Goal: Transaction & Acquisition: Purchase product/service

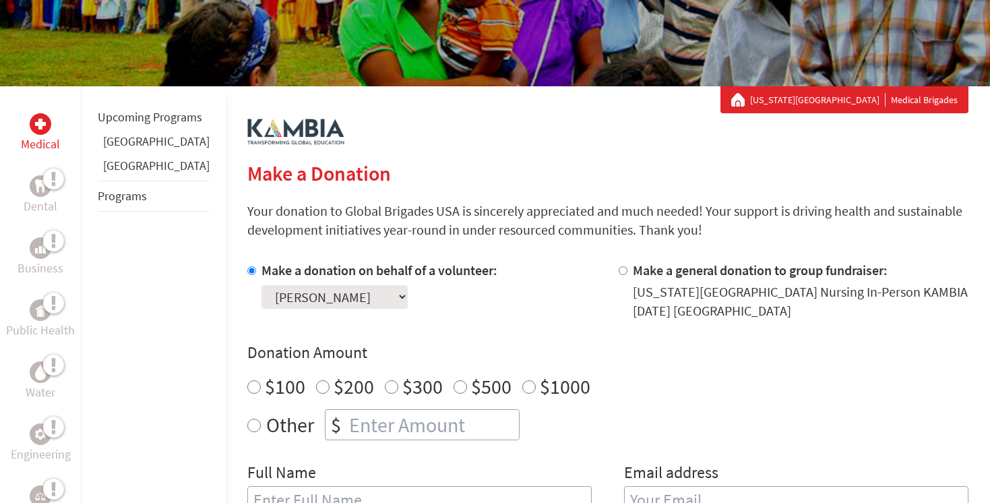
scroll to position [188, 0]
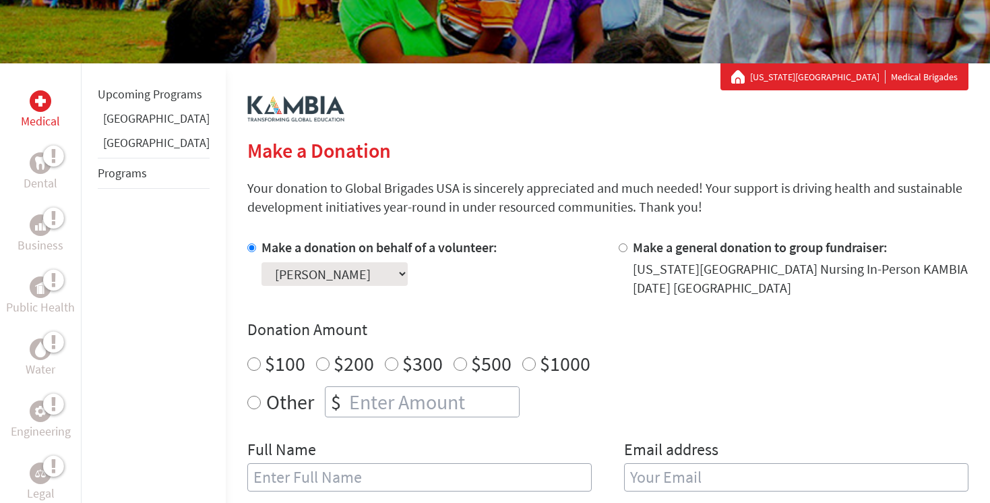
radio input "true"
click at [347, 408] on input "number" at bounding box center [433, 402] width 173 height 30
type input "45"
click at [584, 364] on div "$100 $200 $300 $500 $1000" at bounding box center [607, 363] width 721 height 24
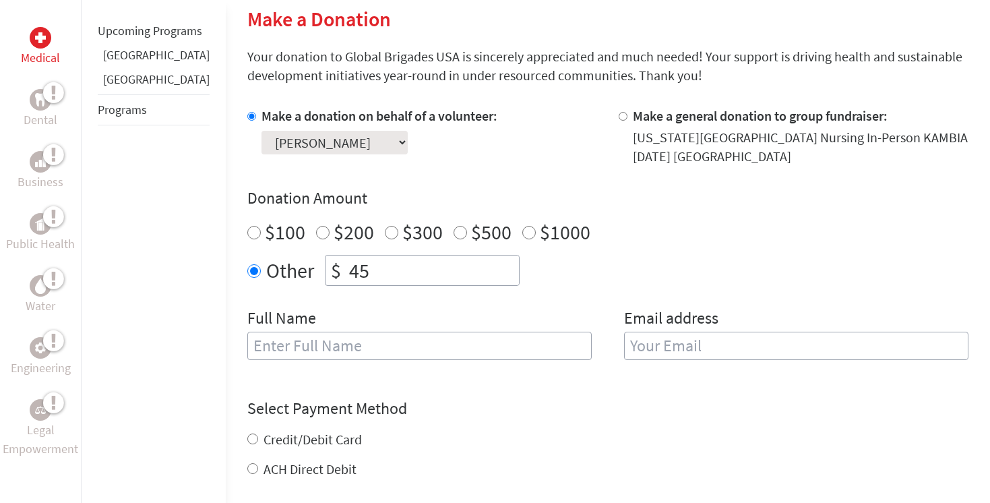
scroll to position [365, 0]
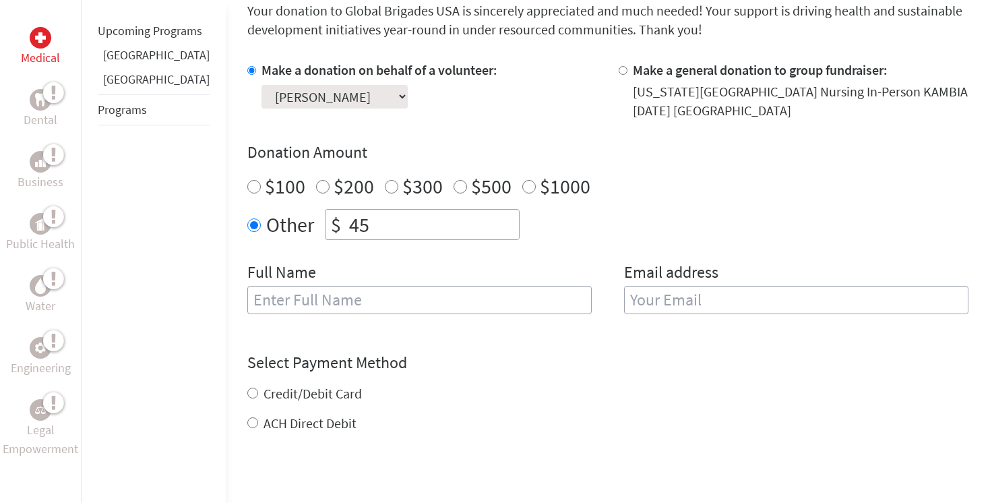
click at [497, 283] on div "Full Name" at bounding box center [419, 296] width 344 height 69
click at [495, 289] on input "text" at bounding box center [419, 300] width 344 height 28
type input "[PERSON_NAME]"
type input "[EMAIL_ADDRESS][DOMAIN_NAME]"
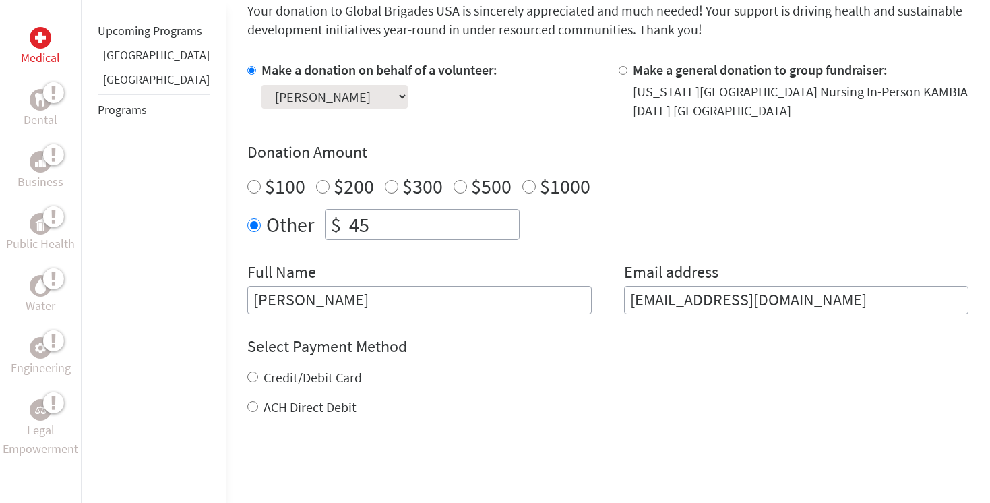
click at [484, 350] on h4 "Select Payment Method" at bounding box center [607, 347] width 721 height 22
click at [247, 376] on input "Credit/Debit Card" at bounding box center [252, 376] width 11 height 11
radio input "true"
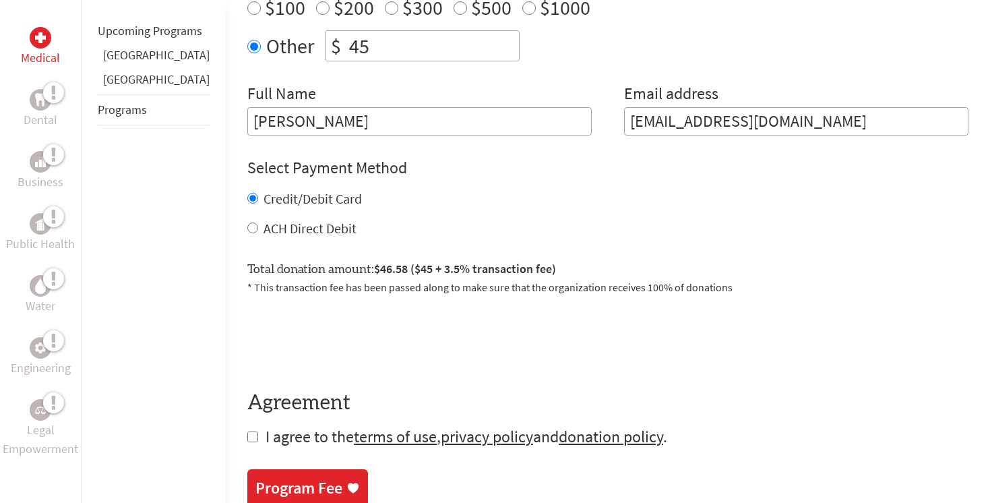
scroll to position [546, 0]
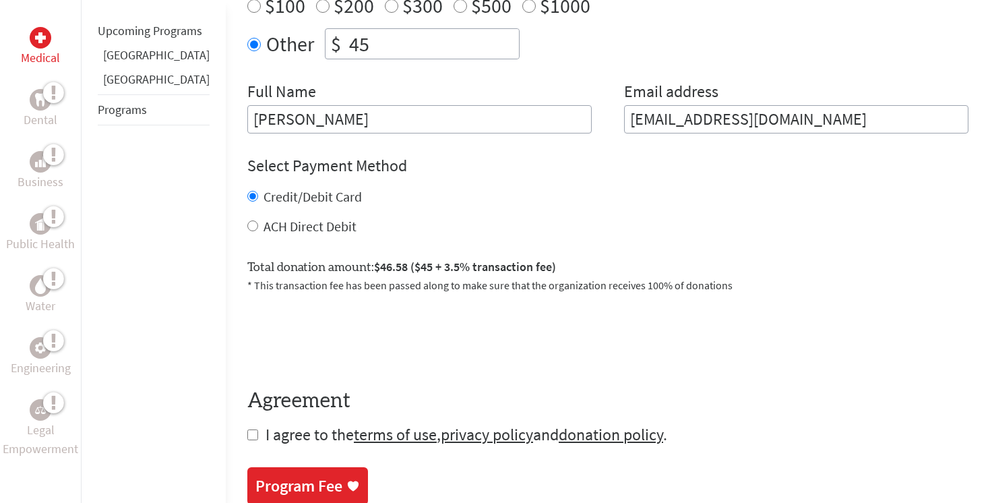
click at [247, 436] on input "checkbox" at bounding box center [252, 434] width 11 height 11
checkbox input "true"
click at [576, 359] on div "0cAFcWeA6XgzN9DaxpmStB61vUOncLuB5rBjkvlpTs4TM_LvntAqg_4ZkaOf1ObttHgDuxmDRCzmxIp…" at bounding box center [607, 335] width 721 height 53
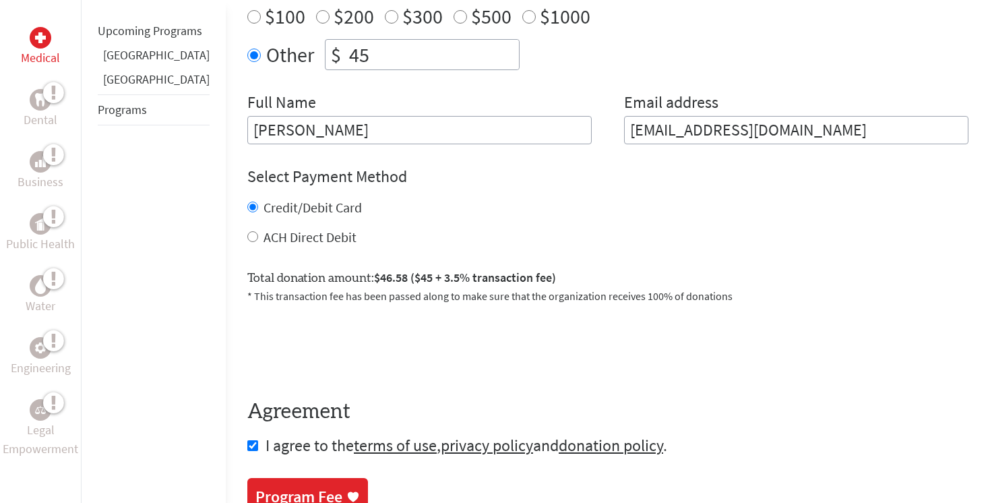
scroll to position [599, 0]
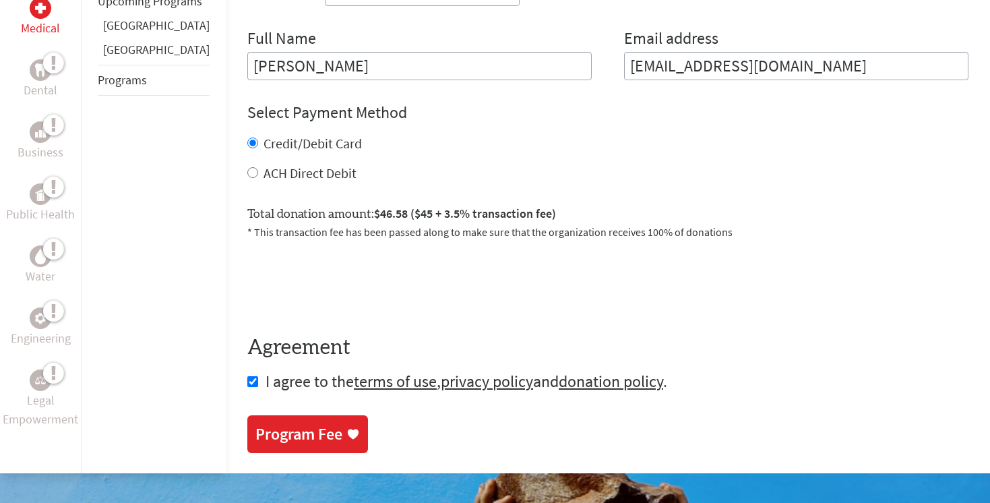
click at [271, 441] on div "Program Fee" at bounding box center [299, 434] width 87 height 22
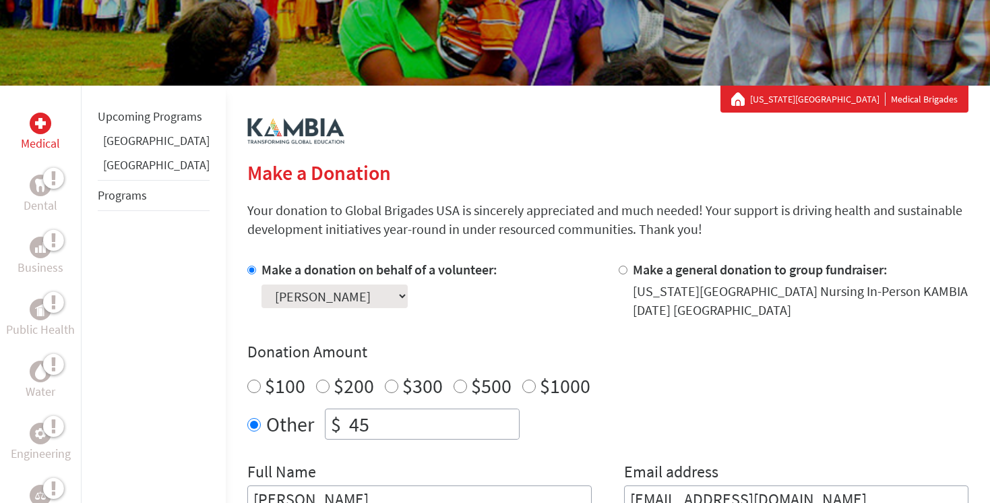
scroll to position [251, 0]
